Goal: Ask a question

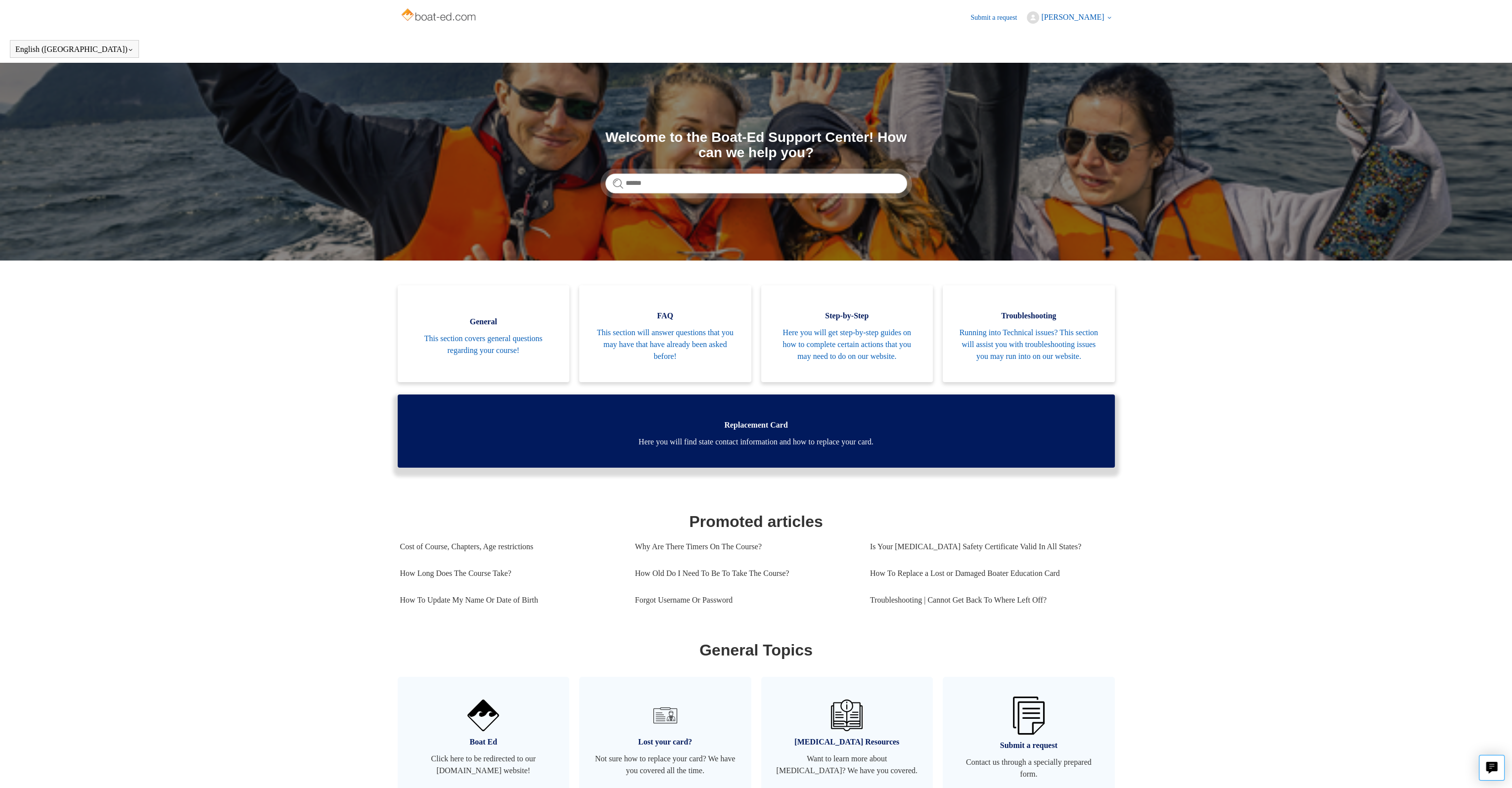
click at [700, 461] on link "Replacement Card Here you will find state contact information and how to replac…" at bounding box center [756, 431] width 717 height 73
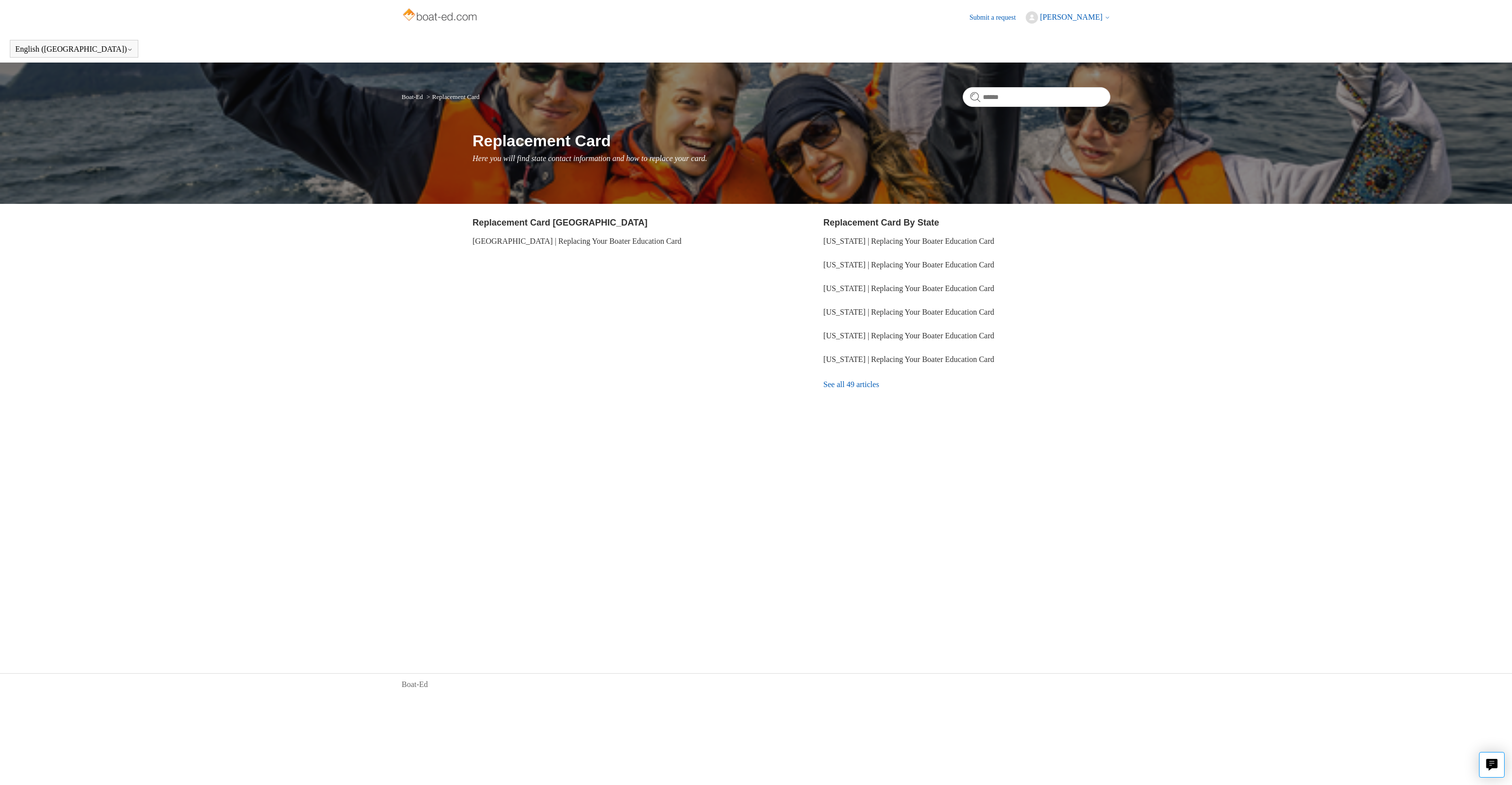
click at [866, 385] on link "See all 49 articles" at bounding box center [967, 385] width 287 height 27
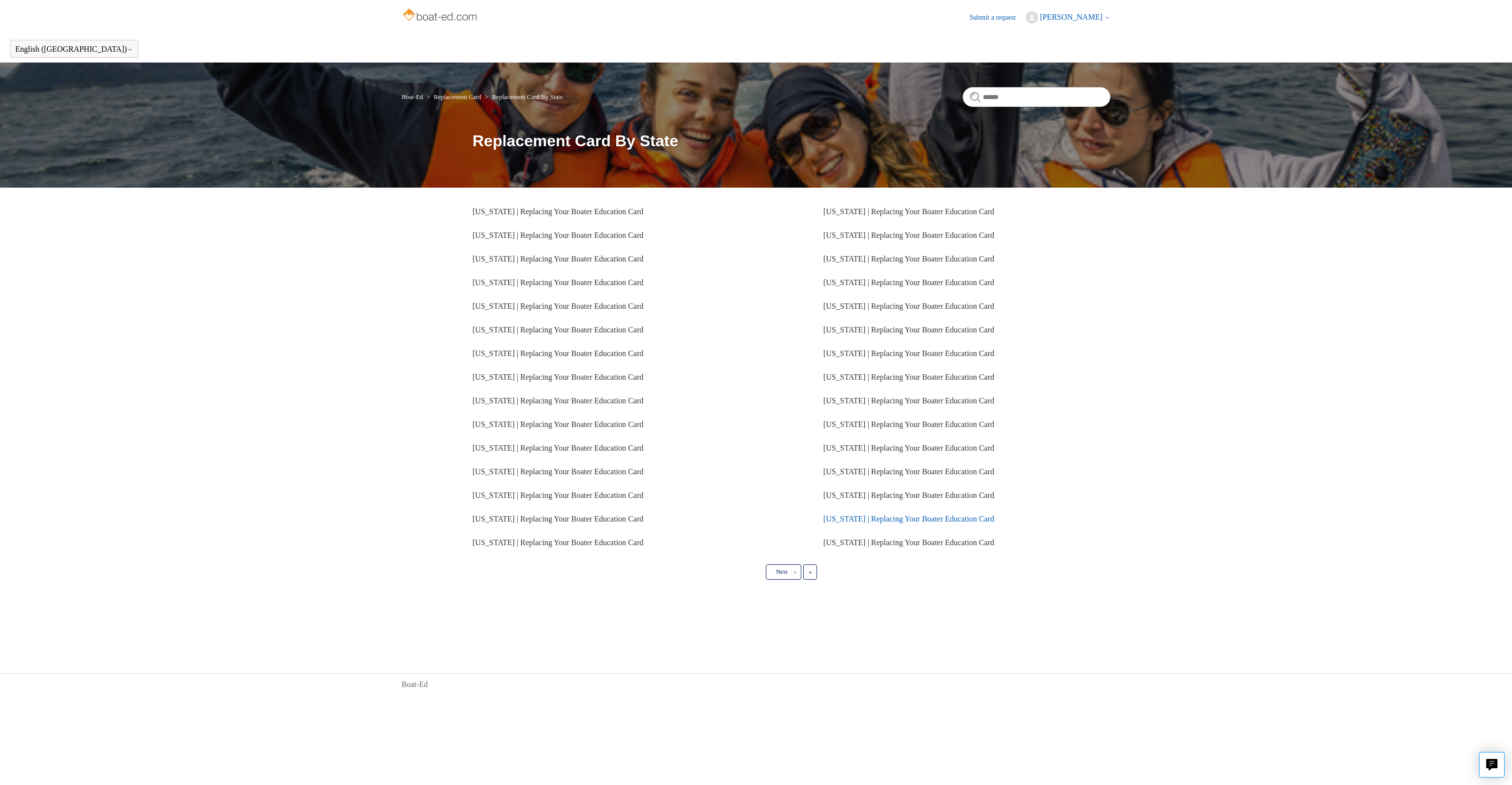
click at [882, 516] on link "Michigan | Replacing Your Boater Education Card" at bounding box center [909, 518] width 171 height 8
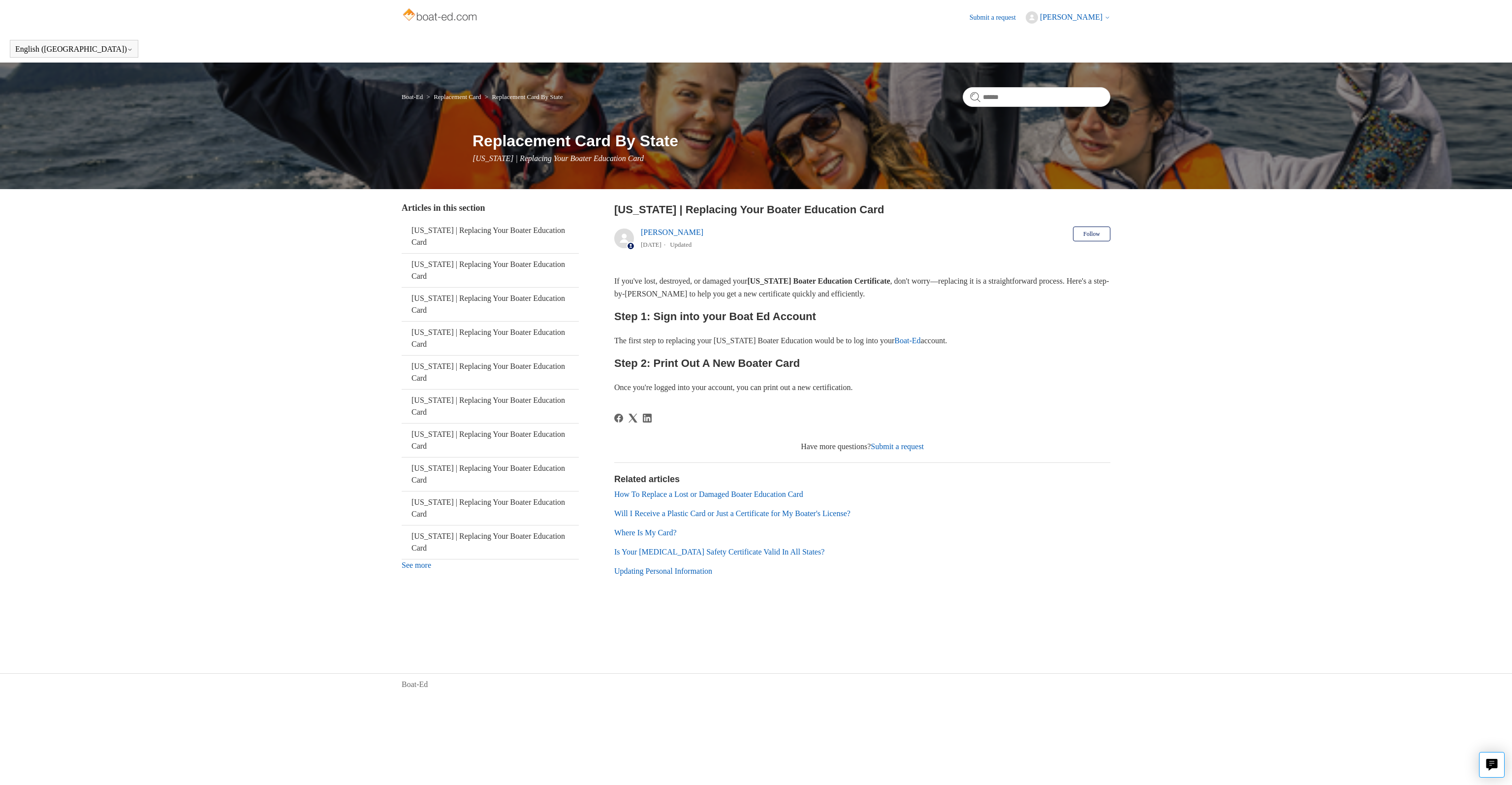
click at [1086, 13] on span "[PERSON_NAME]" at bounding box center [1071, 17] width 62 height 8
click at [1051, 55] on link "My profile" at bounding box center [1068, 55] width 83 height 17
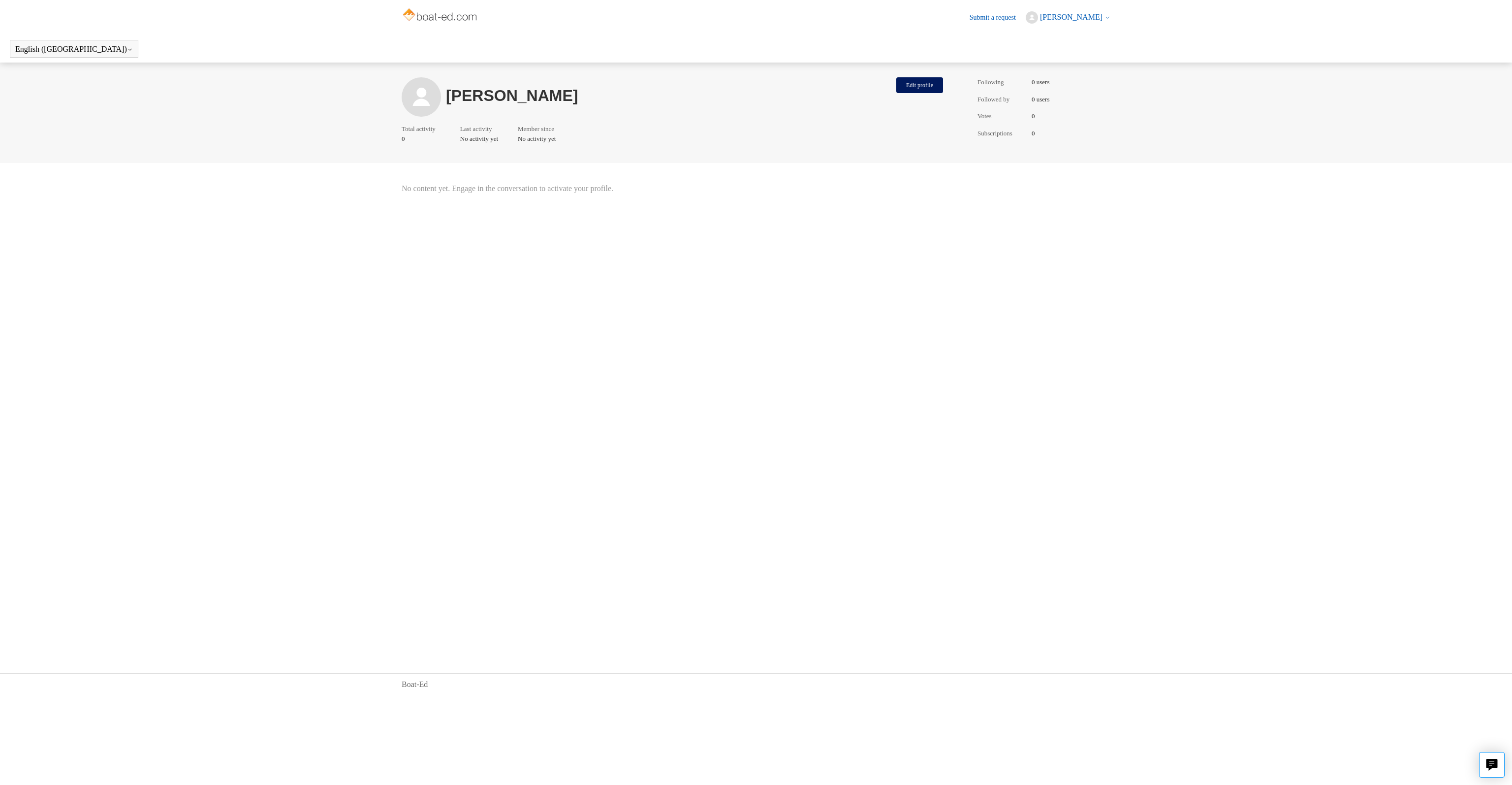
click at [1082, 20] on span "[PERSON_NAME]" at bounding box center [1071, 17] width 62 height 8
click at [1048, 34] on link "My activities" at bounding box center [1068, 38] width 83 height 17
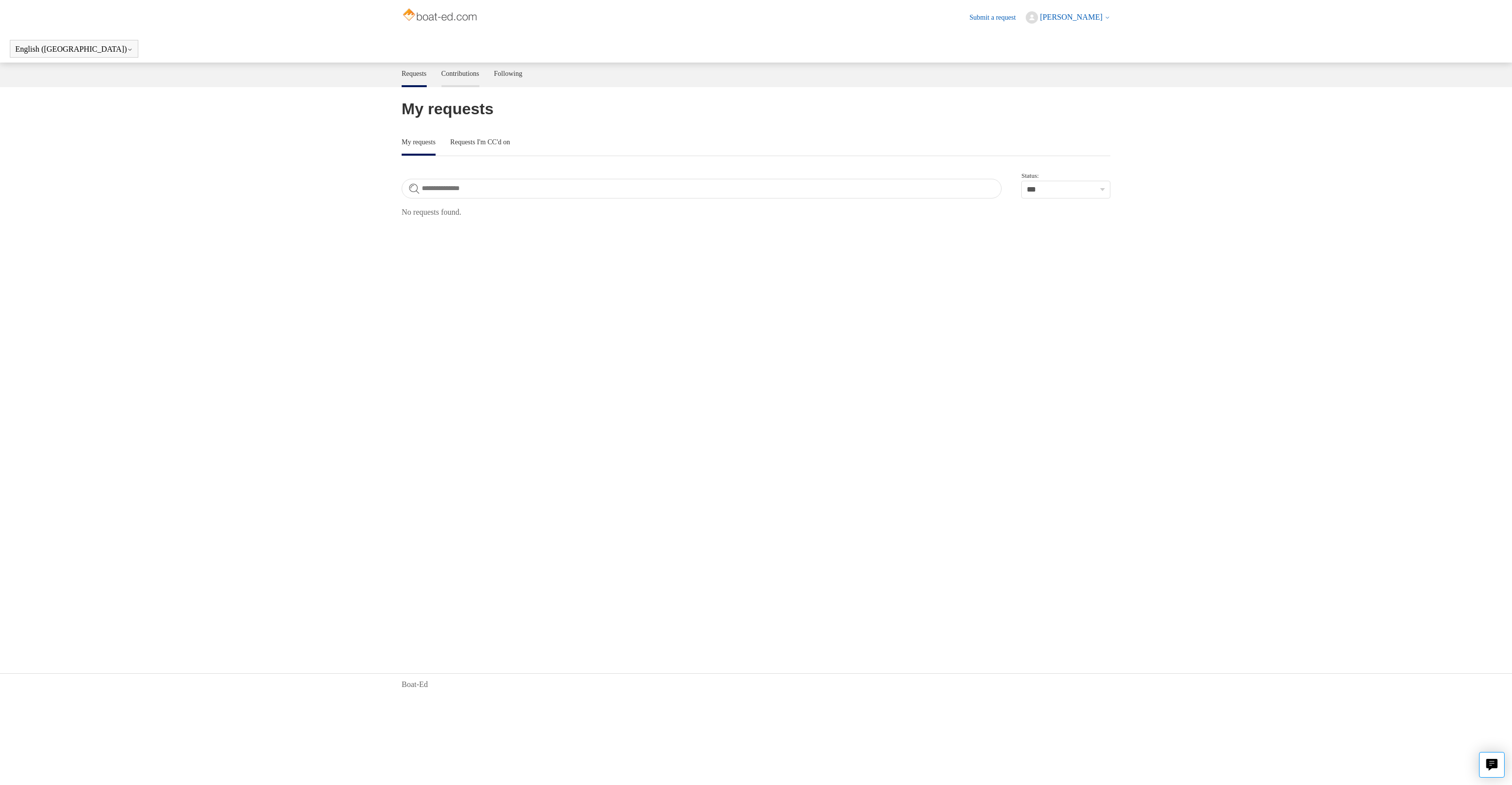
click at [476, 79] on link "Contributions" at bounding box center [460, 72] width 38 height 21
click at [514, 75] on link "Following" at bounding box center [509, 72] width 29 height 21
click at [451, 14] on img at bounding box center [441, 16] width 79 height 20
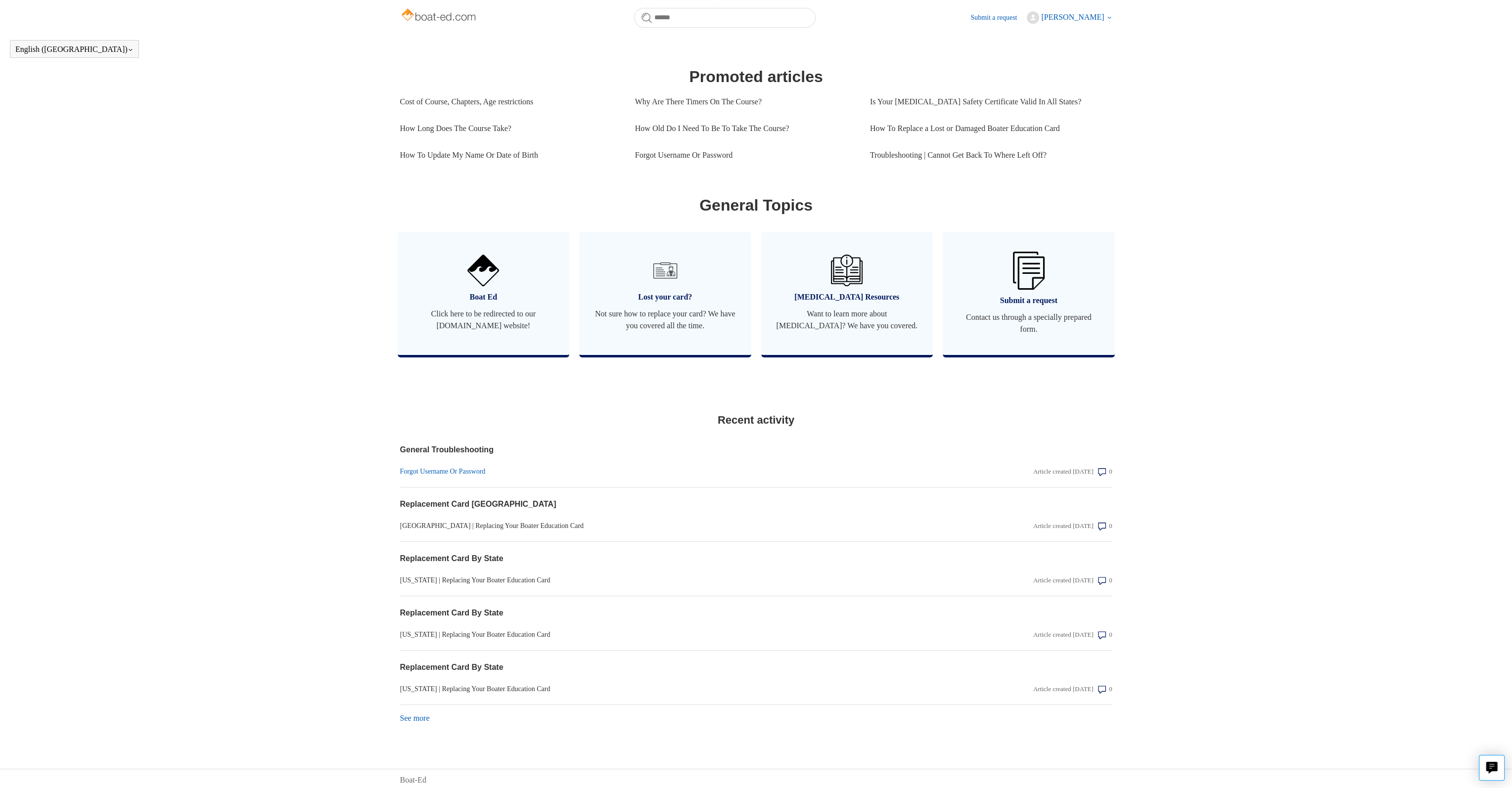
scroll to position [431, 0]
click at [451, 467] on link "Forgot Username Or Password" at bounding box center [649, 468] width 498 height 11
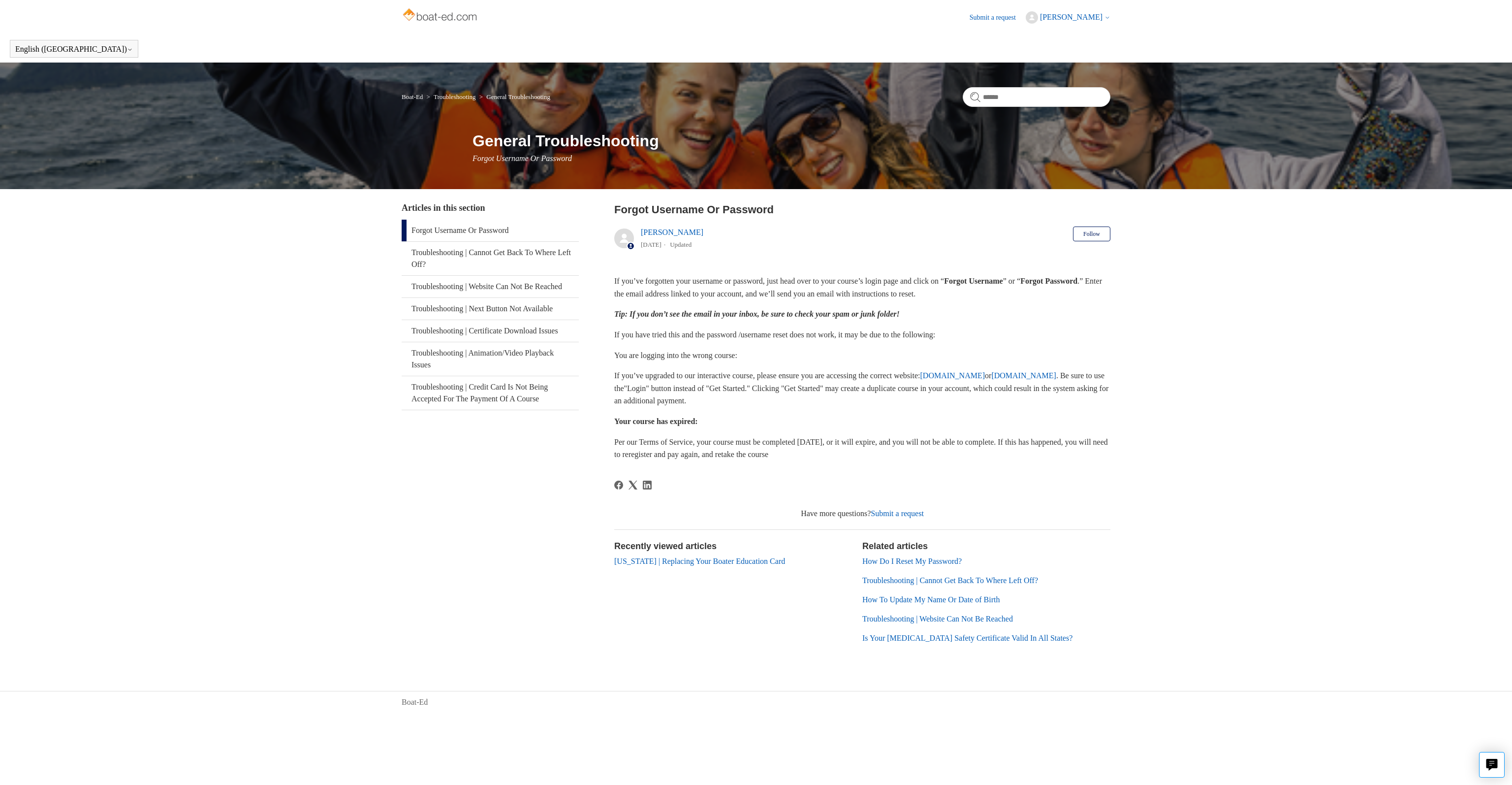
click at [982, 17] on link "Submit a request" at bounding box center [998, 17] width 56 height 11
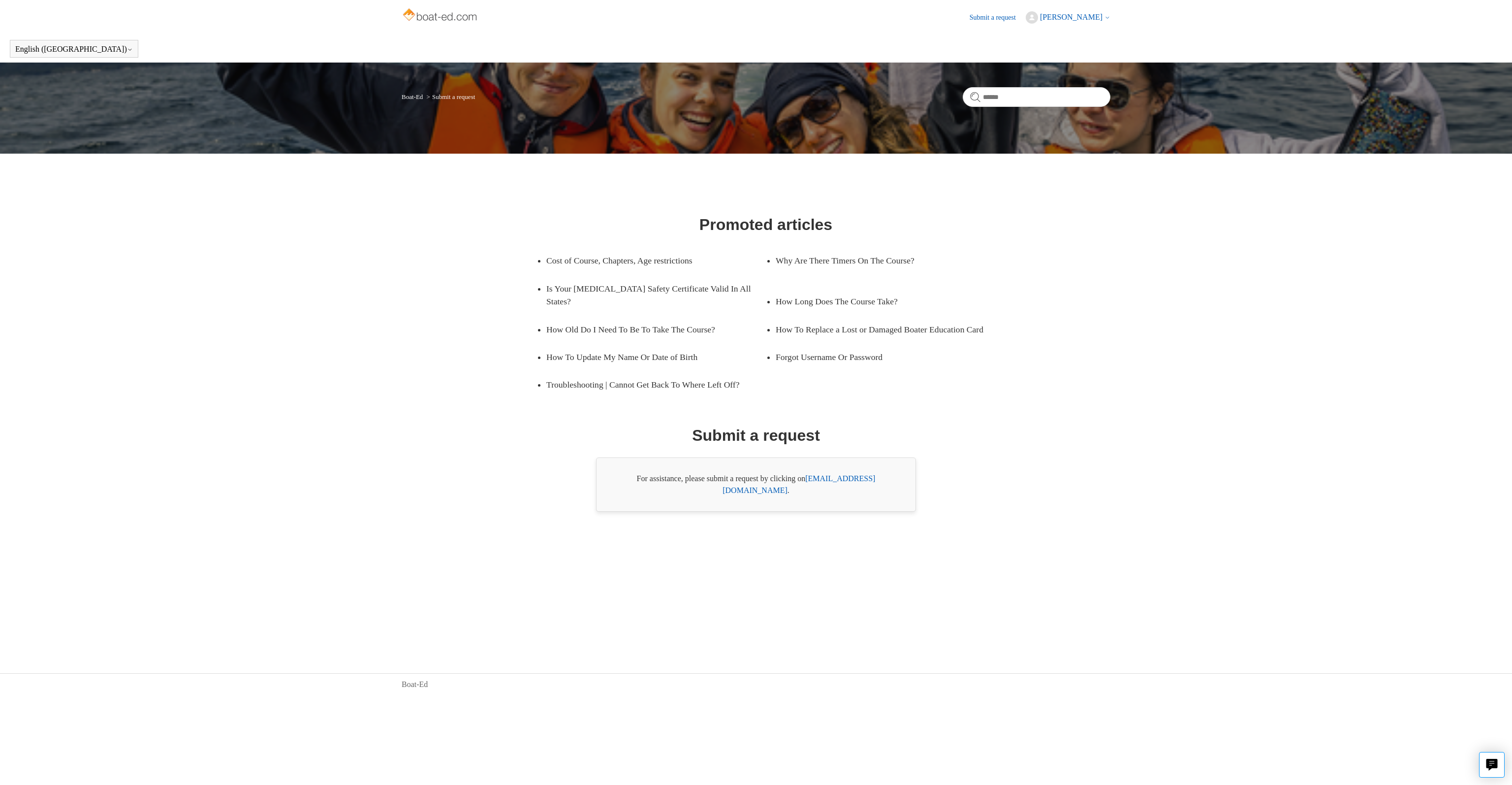
click at [1103, 16] on span "[PERSON_NAME]" at bounding box center [1075, 17] width 70 height 9
click at [423, 16] on img at bounding box center [441, 16] width 79 height 20
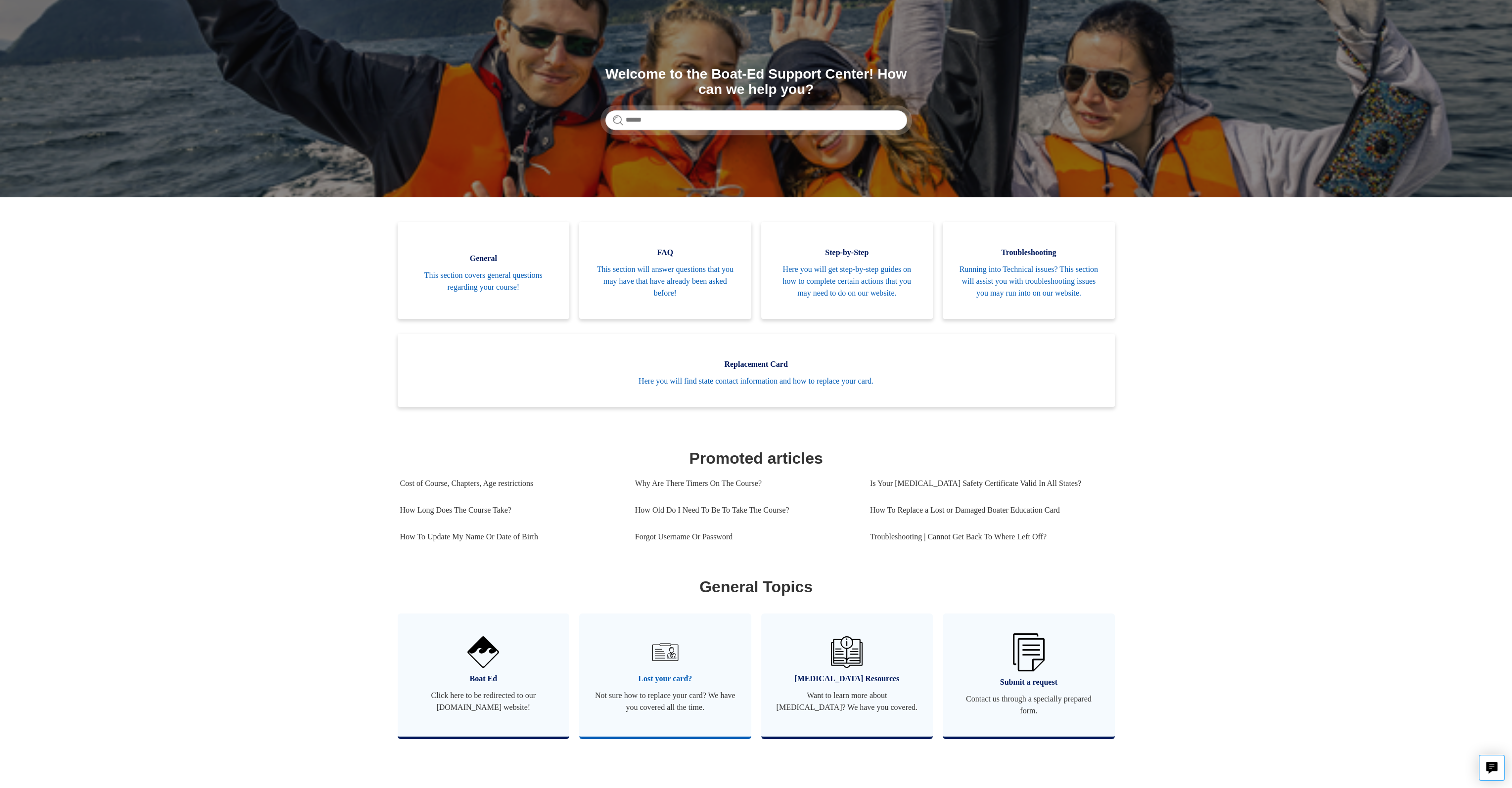
scroll to position [283, 0]
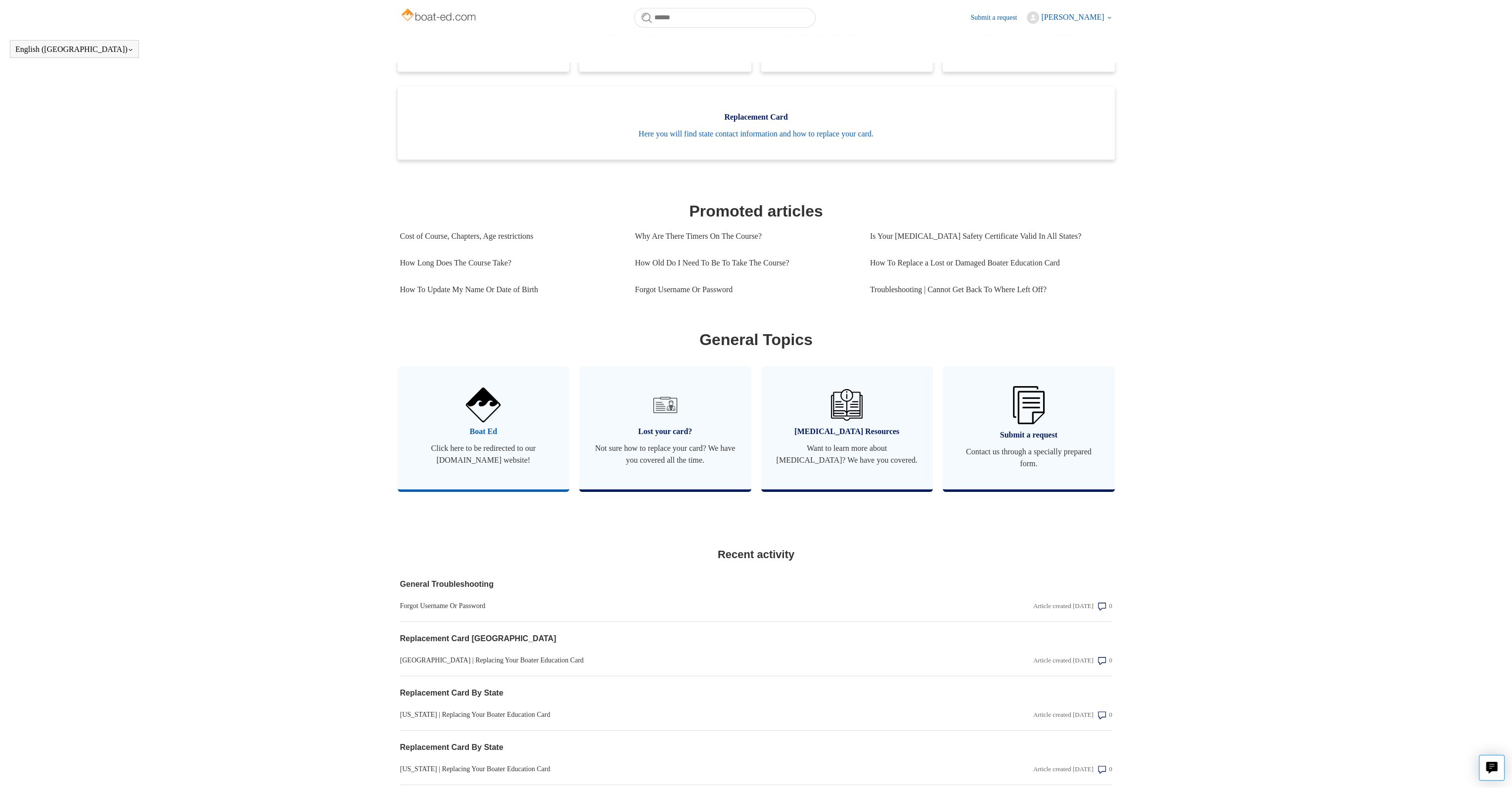
click at [460, 466] on span "Click here to be redirected to our [DOMAIN_NAME] website!" at bounding box center [483, 454] width 142 height 24
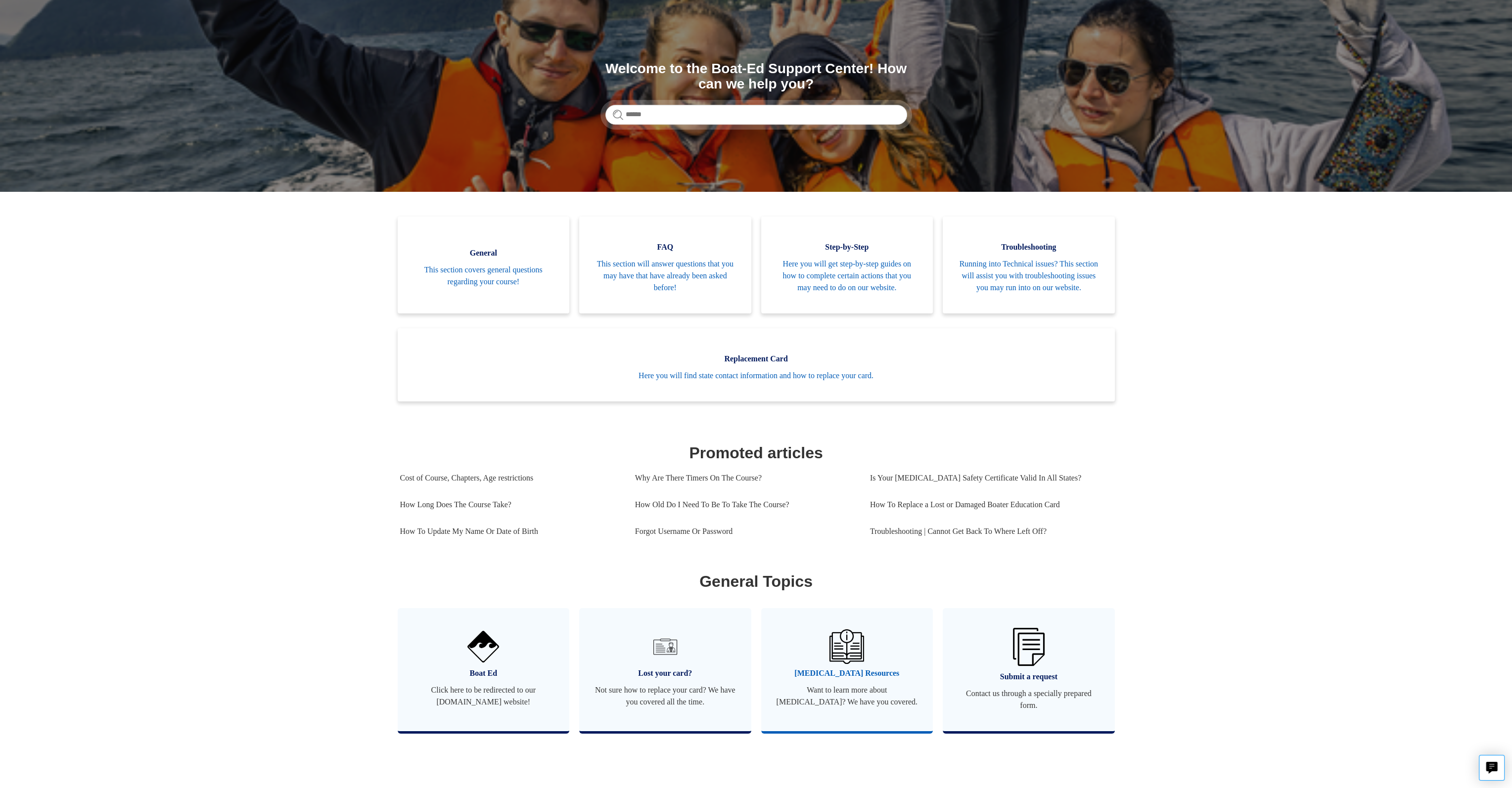
scroll to position [99, 0]
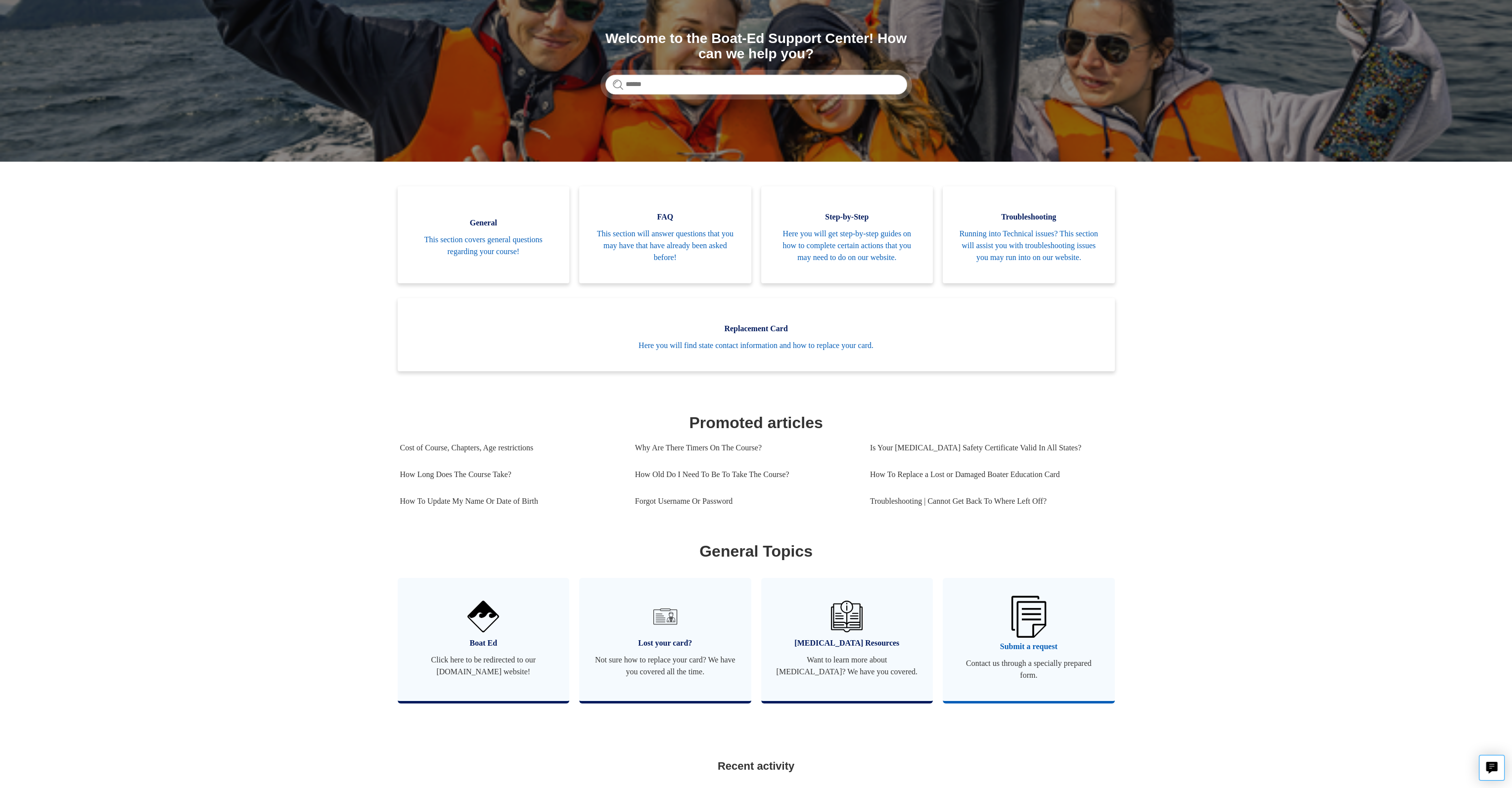
click at [1032, 653] on span "Submit a request" at bounding box center [1028, 647] width 142 height 12
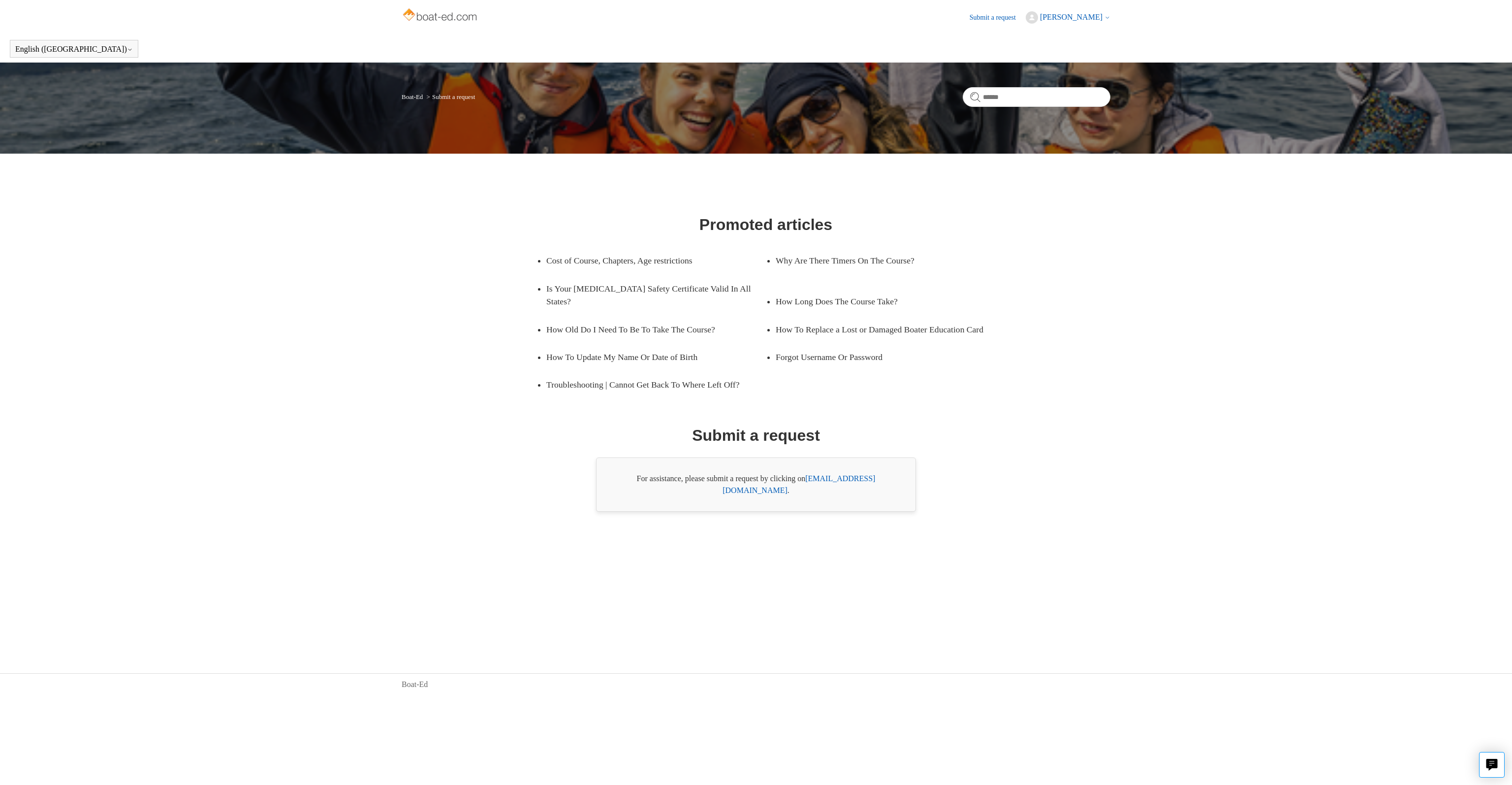
click at [840, 483] on link "[EMAIL_ADDRESS][DOMAIN_NAME]" at bounding box center [799, 484] width 153 height 20
click at [861, 479] on link "[EMAIL_ADDRESS][DOMAIN_NAME]" at bounding box center [799, 484] width 153 height 20
click at [993, 11] on nav "Submit a request" at bounding box center [998, 17] width 56 height 13
click at [993, 15] on link "Submit a request" at bounding box center [998, 17] width 56 height 11
click at [942, 29] on header "Submit a request [PERSON_NAME] My activities My profile Sign out" at bounding box center [756, 17] width 709 height 35
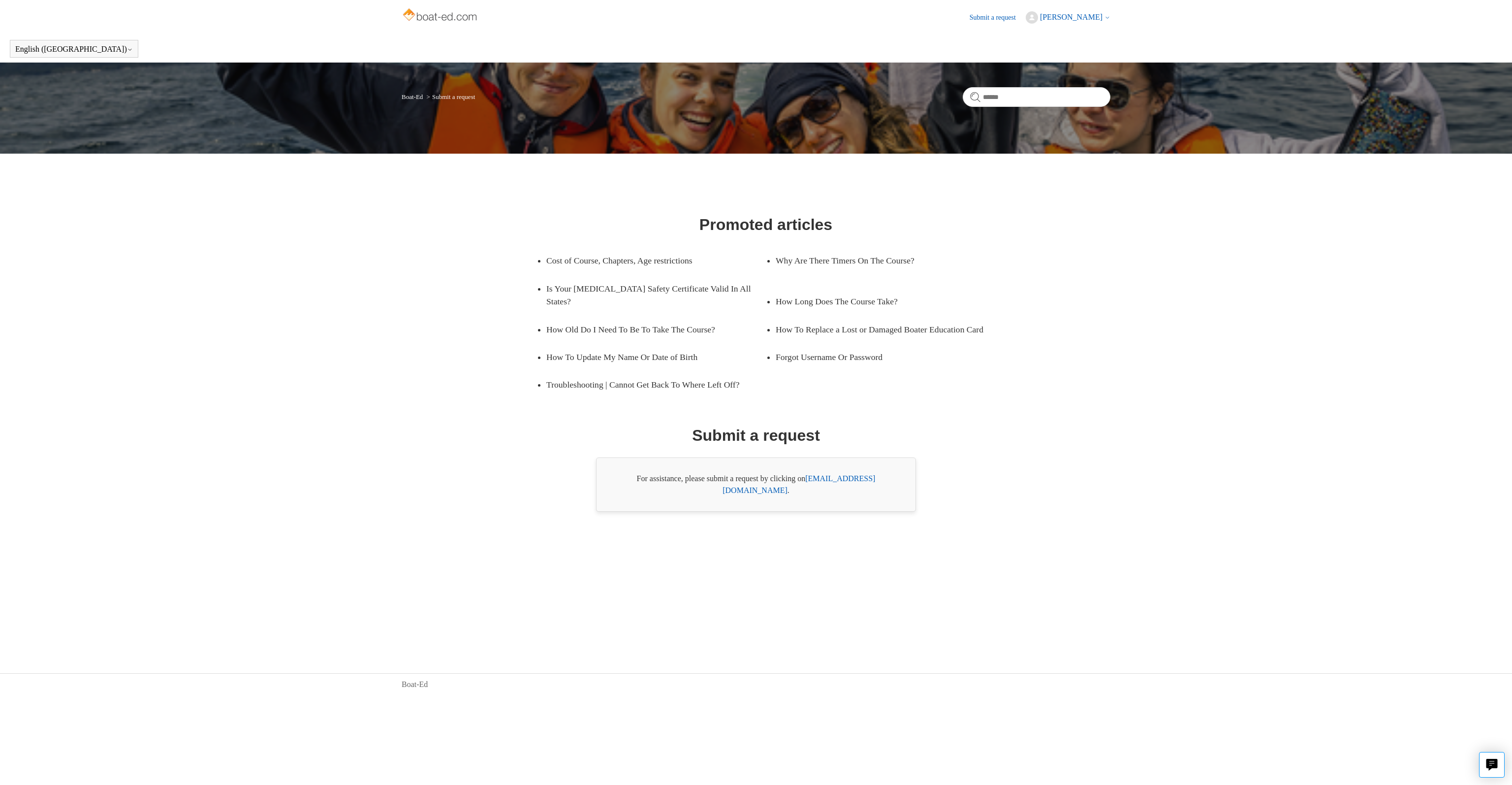
click at [985, 16] on link "Submit a request" at bounding box center [998, 17] width 56 height 11
click at [1096, 15] on span "[PERSON_NAME]" at bounding box center [1071, 17] width 62 height 8
click at [1079, 34] on link "My activities" at bounding box center [1068, 38] width 83 height 17
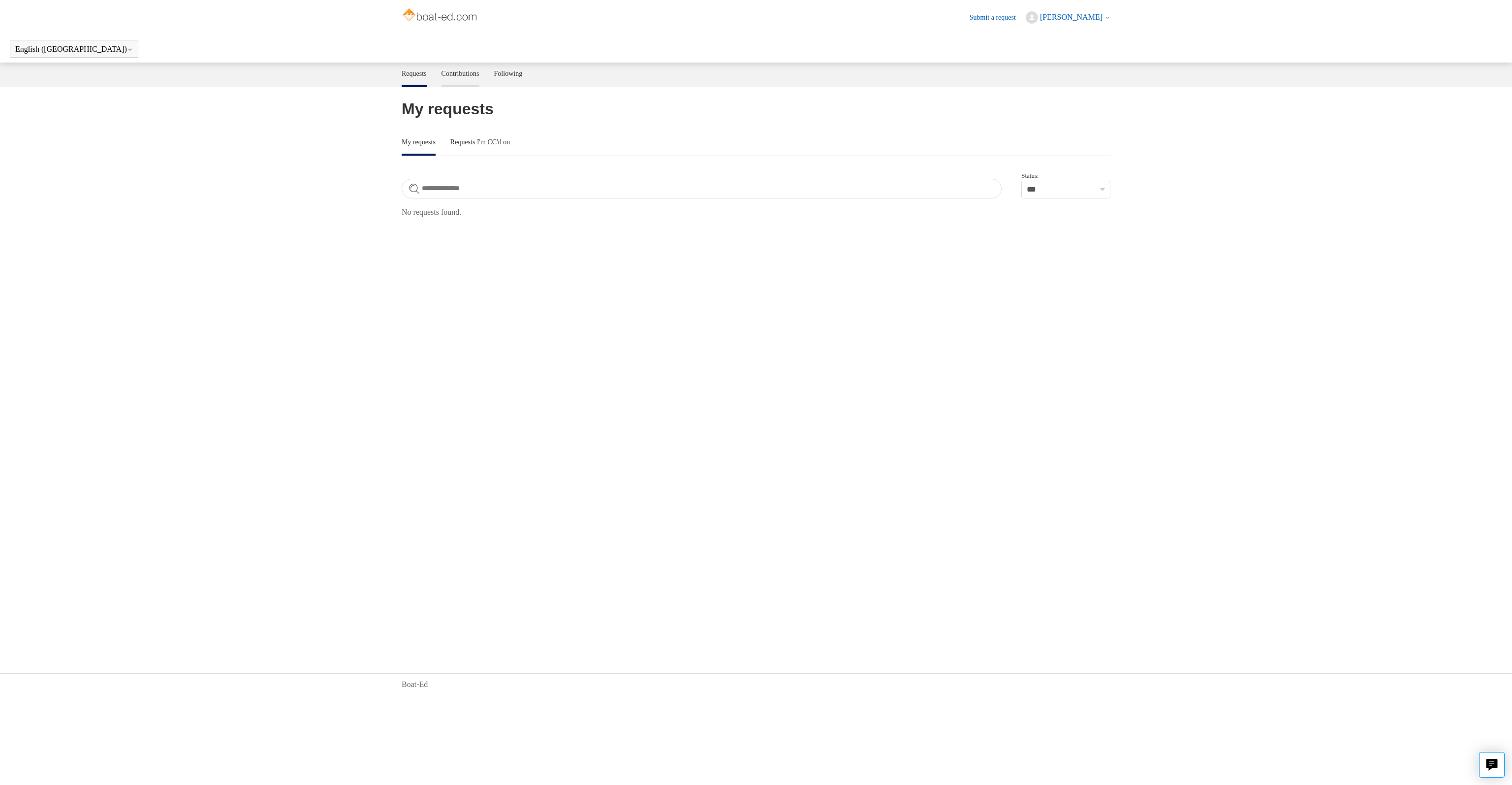
click at [471, 75] on link "Contributions" at bounding box center [460, 72] width 38 height 21
drag, startPoint x: 0, startPoint y: 0, endPoint x: 520, endPoint y: 76, distance: 525.5
click at [520, 76] on link "Following" at bounding box center [509, 72] width 29 height 21
click at [420, 74] on link "Requests" at bounding box center [414, 72] width 25 height 21
click at [976, 19] on link "Submit a request" at bounding box center [998, 17] width 56 height 11
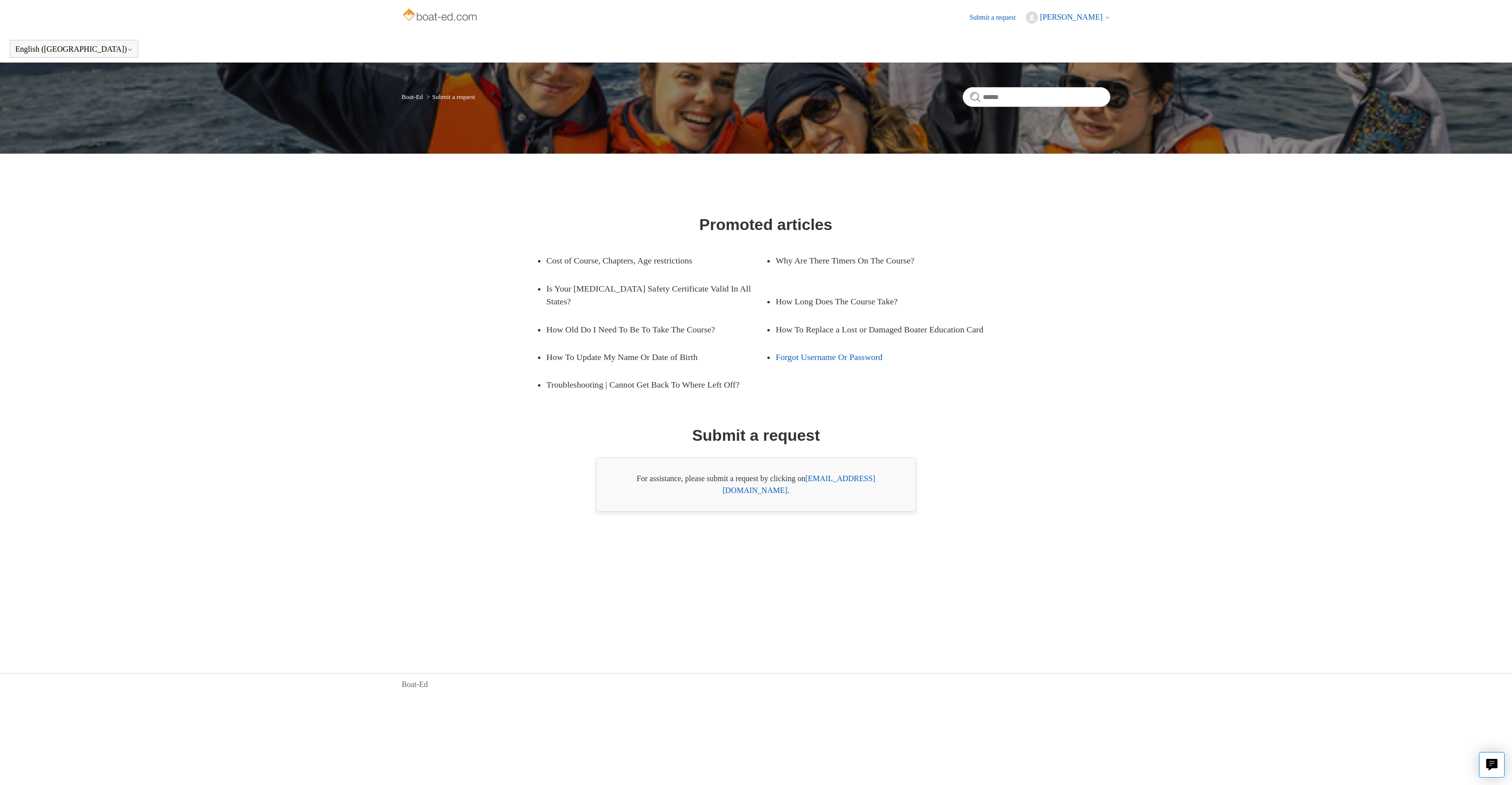
click at [826, 362] on link "Forgot Username Or Password" at bounding box center [878, 357] width 205 height 27
